Goal: Navigation & Orientation: Find specific page/section

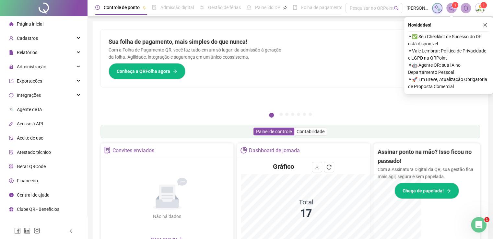
click at [10, 23] on icon "home" at bounding box center [11, 24] width 5 height 4
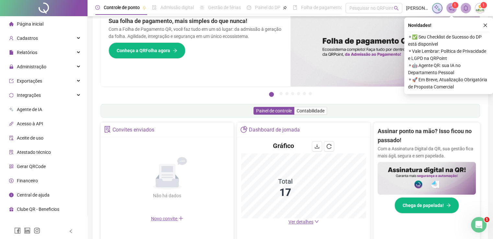
scroll to position [32, 0]
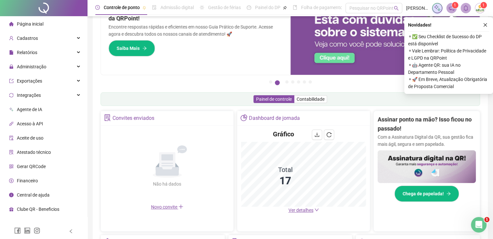
click at [301, 212] on span "Ver detalhes" at bounding box center [301, 210] width 25 height 5
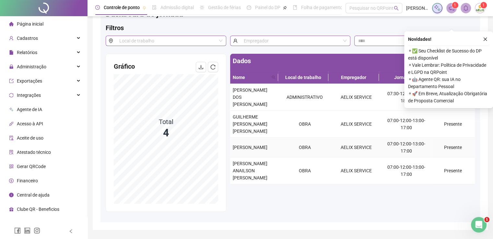
scroll to position [44, 0]
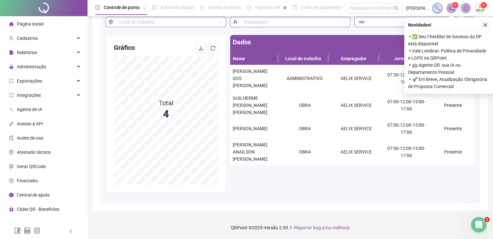
click at [487, 25] on icon "close" at bounding box center [485, 25] width 5 height 5
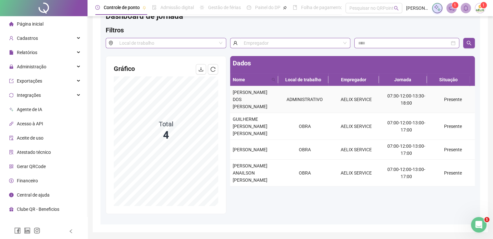
scroll to position [12, 0]
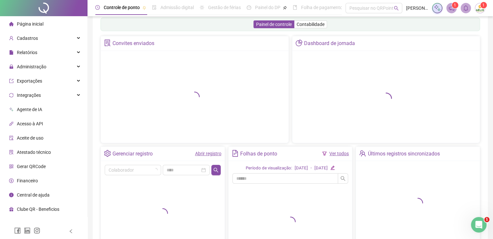
scroll to position [32, 0]
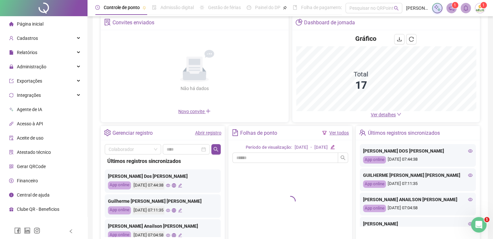
click at [385, 115] on span "Ver detalhes" at bounding box center [383, 114] width 25 height 5
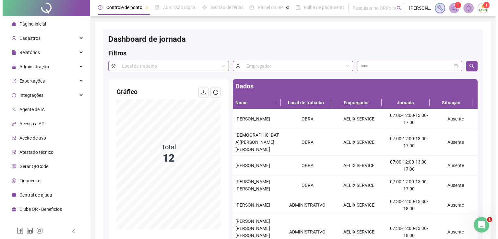
scroll to position [32, 0]
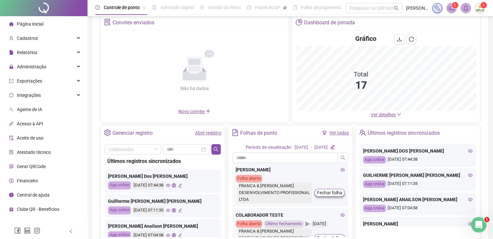
click at [170, 185] on icon "eye" at bounding box center [168, 186] width 4 height 4
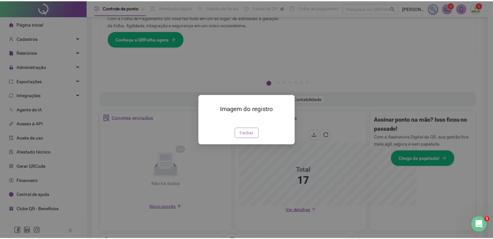
scroll to position [128, 0]
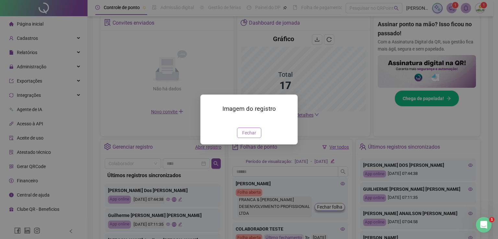
click at [245, 137] on span "Fechar" at bounding box center [249, 132] width 14 height 7
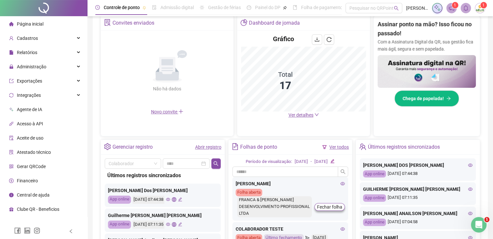
click at [170, 225] on icon "eye" at bounding box center [168, 224] width 4 height 3
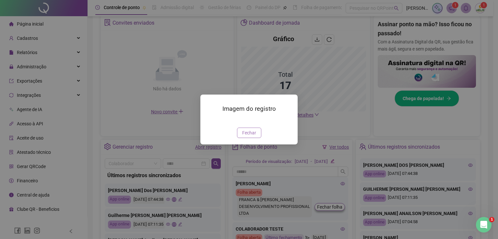
click at [247, 137] on span "Fechar" at bounding box center [249, 132] width 14 height 7
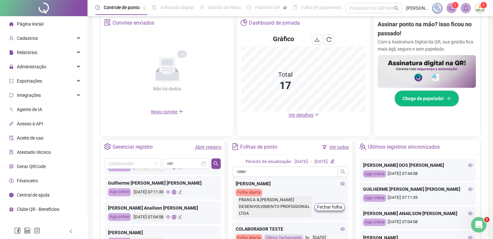
scroll to position [65, 0]
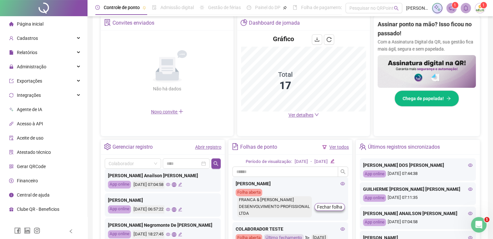
click at [170, 184] on icon "eye" at bounding box center [168, 184] width 4 height 3
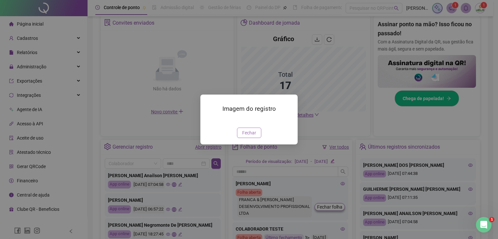
click at [243, 137] on span "Fechar" at bounding box center [249, 132] width 14 height 7
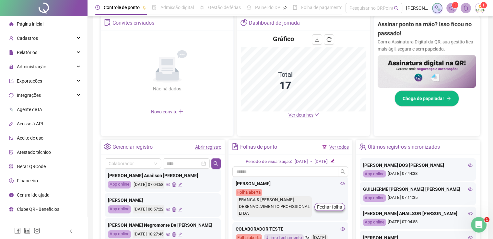
click at [170, 208] on icon "eye" at bounding box center [168, 210] width 4 height 4
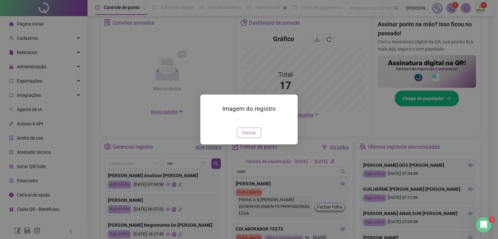
click at [252, 136] on span "Fechar" at bounding box center [249, 132] width 14 height 7
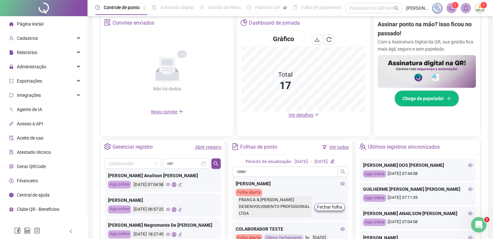
click at [170, 209] on icon "eye" at bounding box center [168, 209] width 4 height 3
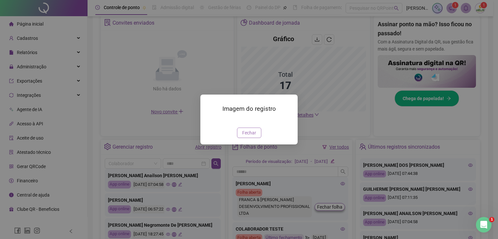
drag, startPoint x: 249, startPoint y: 171, endPoint x: 224, endPoint y: 173, distance: 24.8
click at [249, 137] on span "Fechar" at bounding box center [249, 132] width 14 height 7
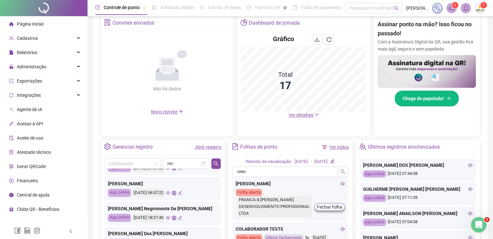
scroll to position [97, 0]
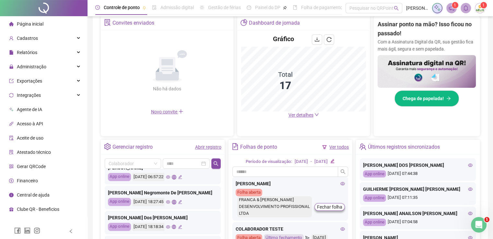
click at [170, 203] on icon "eye" at bounding box center [168, 202] width 4 height 4
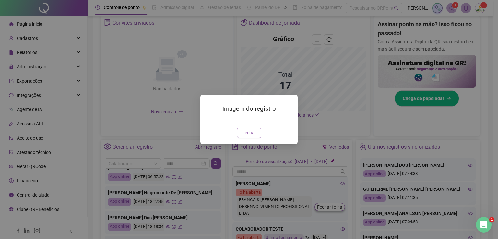
click at [250, 137] on span "Fechar" at bounding box center [249, 132] width 14 height 7
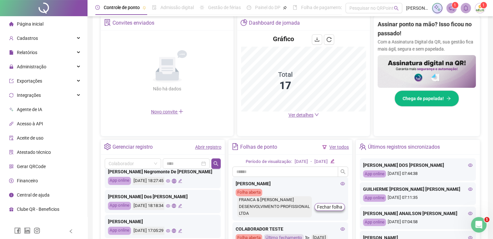
scroll to position [130, 0]
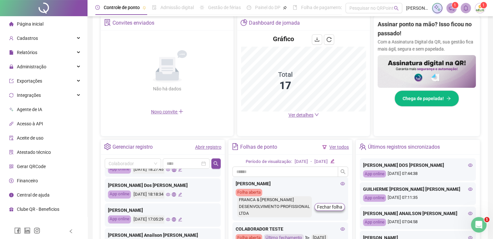
click at [170, 195] on icon "eye" at bounding box center [168, 195] width 4 height 4
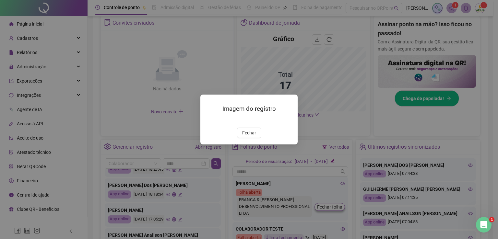
click at [253, 135] on span "Fechar" at bounding box center [249, 132] width 14 height 7
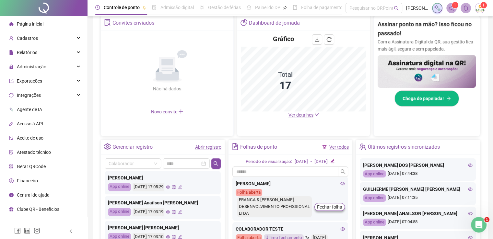
scroll to position [195, 0]
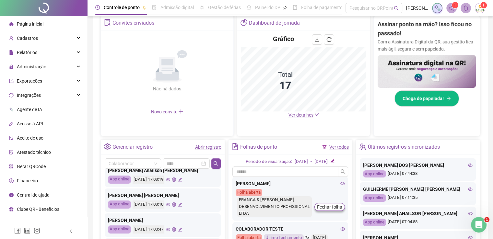
click at [170, 180] on icon "eye" at bounding box center [168, 179] width 4 height 3
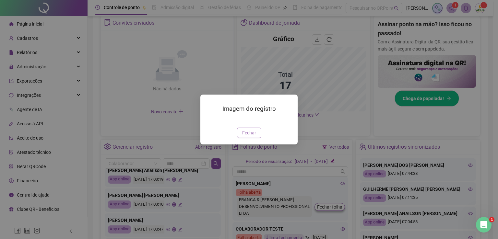
click at [246, 137] on span "Fechar" at bounding box center [249, 132] width 14 height 7
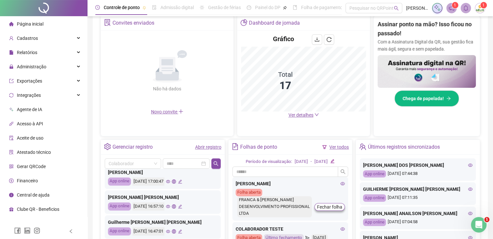
scroll to position [260, 0]
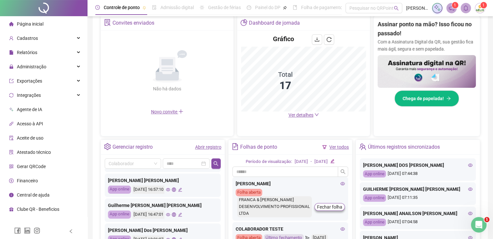
click at [18, 21] on span "Página inicial" at bounding box center [30, 23] width 27 height 5
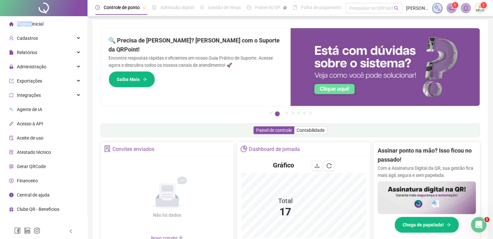
scroll to position [0, 0]
